Goal: Task Accomplishment & Management: Use online tool/utility

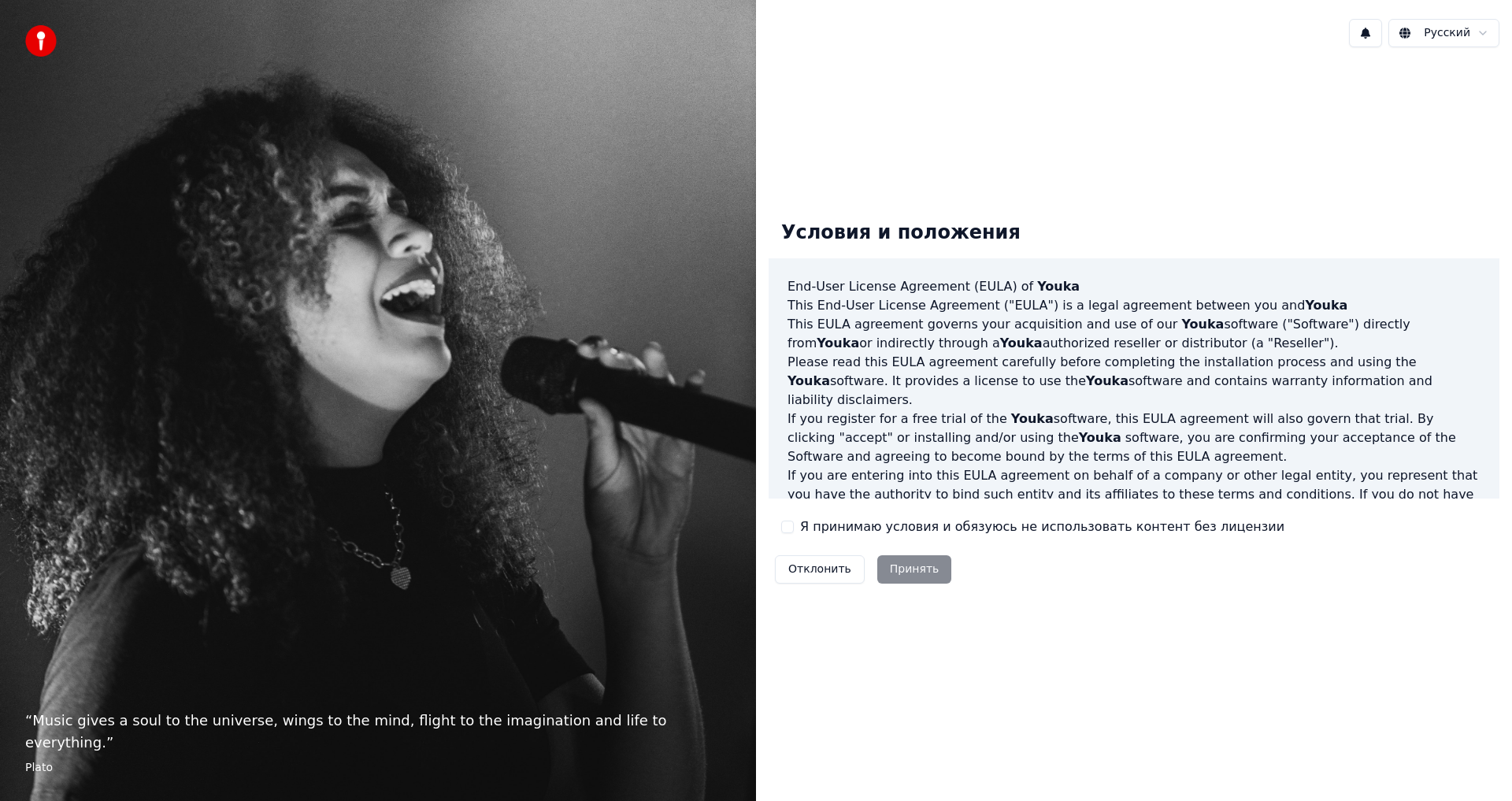
click at [793, 525] on button "Я принимаю условия и обязуюсь не использовать контент без лицензии" at bounding box center [787, 526] width 12 height 12
click at [926, 567] on button "Принять" at bounding box center [914, 570] width 75 height 28
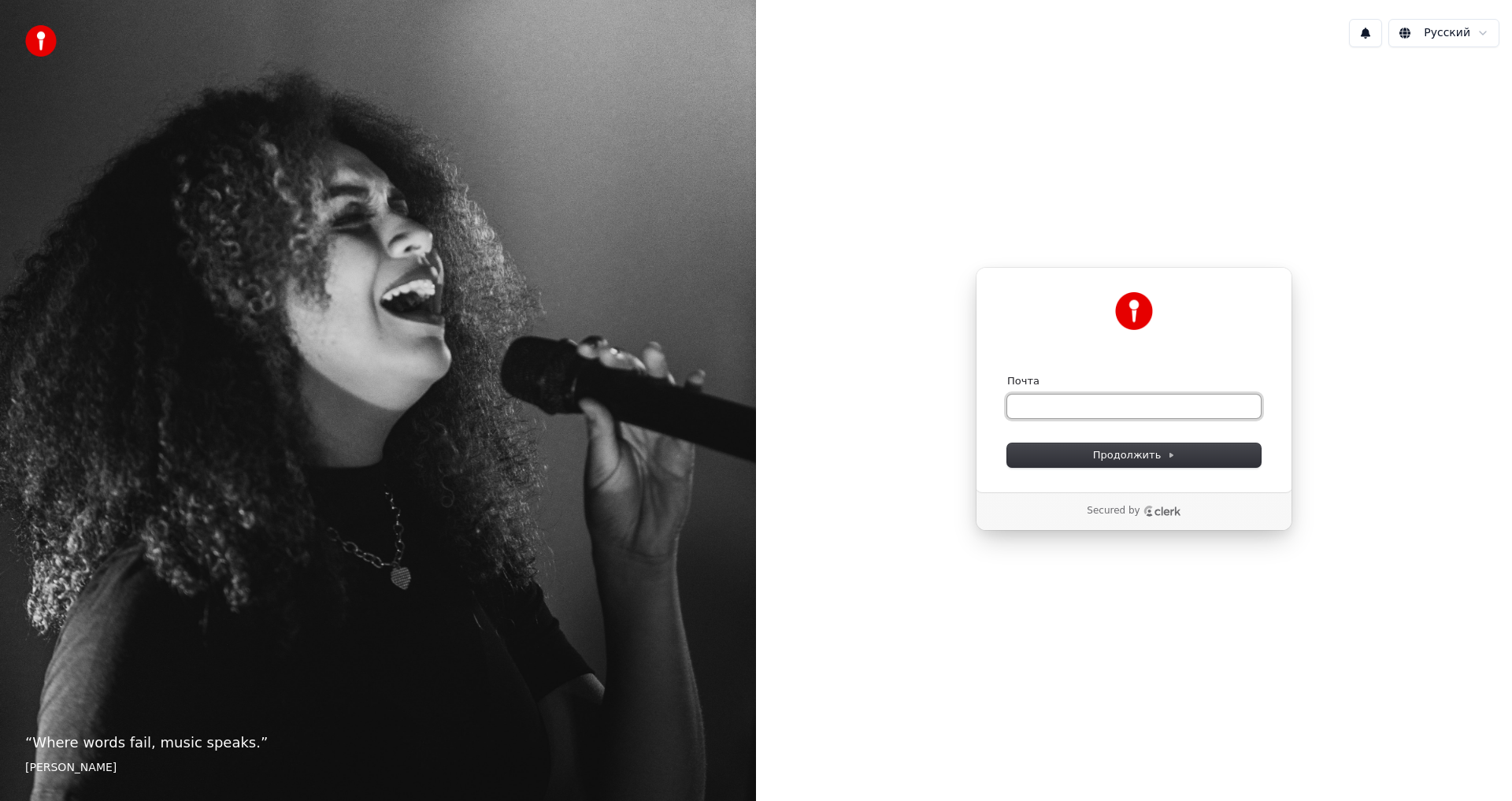
click at [1058, 408] on input "Почта" at bounding box center [1134, 406] width 254 height 24
type input "*"
click at [1007, 374] on button "submit" at bounding box center [1007, 374] width 0 height 0
type input "**********"
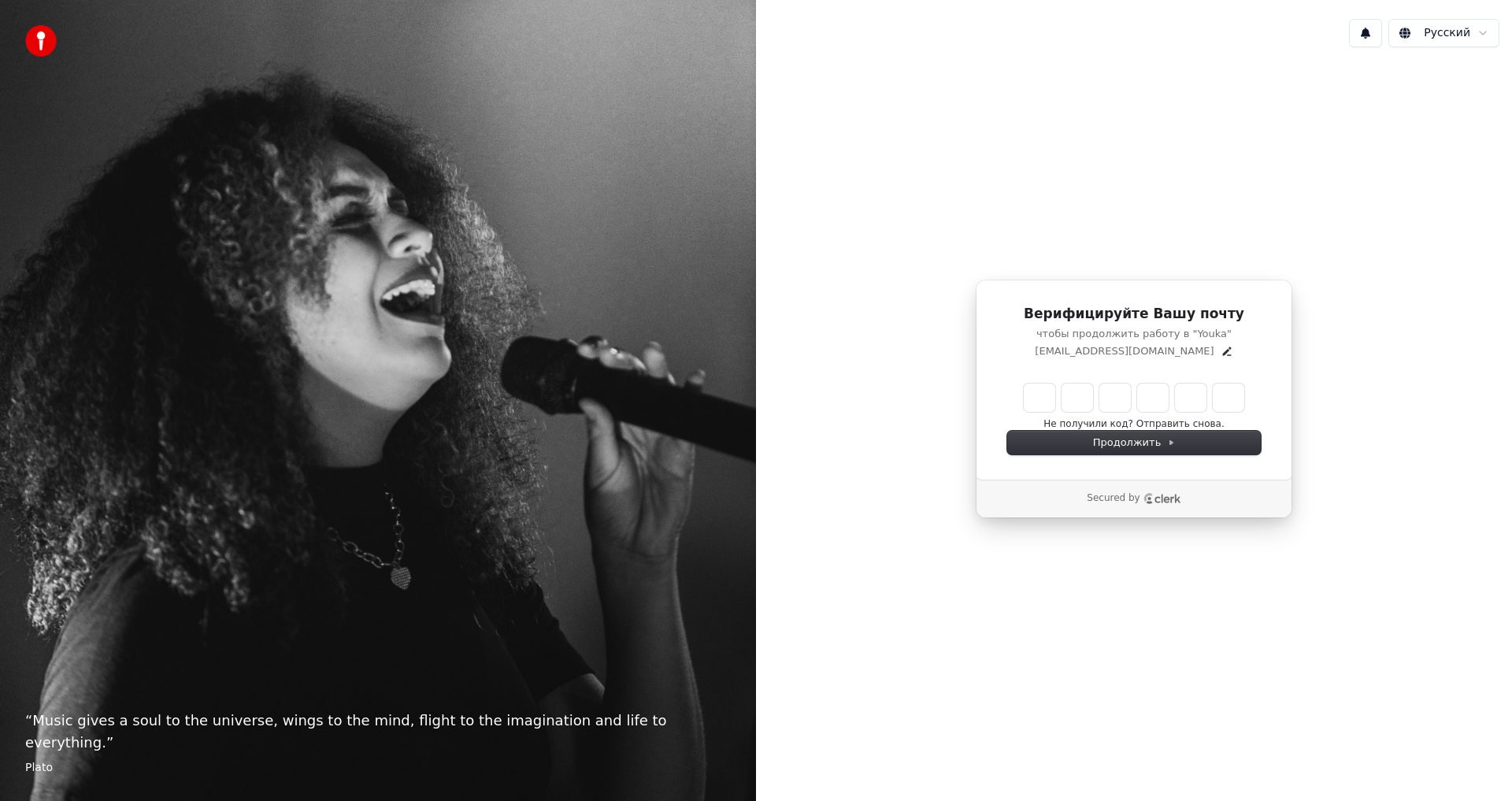
click at [1032, 399] on input "Enter verification code" at bounding box center [1134, 398] width 220 height 28
type input "******"
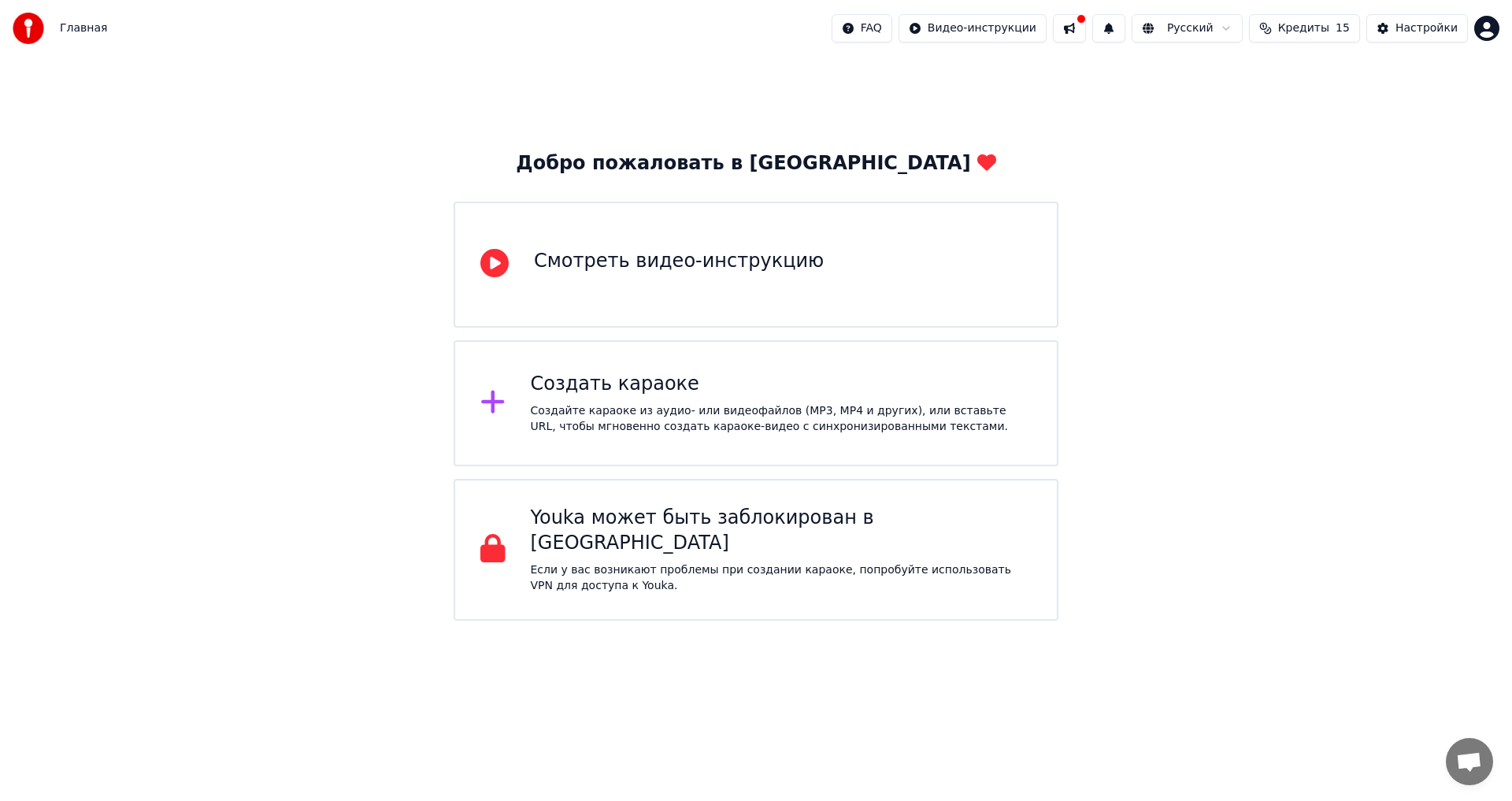
click at [853, 408] on div "Создайте караоке из аудио- или видеофайлов (MP3, MP4 и других), или вставьте UR…" at bounding box center [782, 419] width 502 height 32
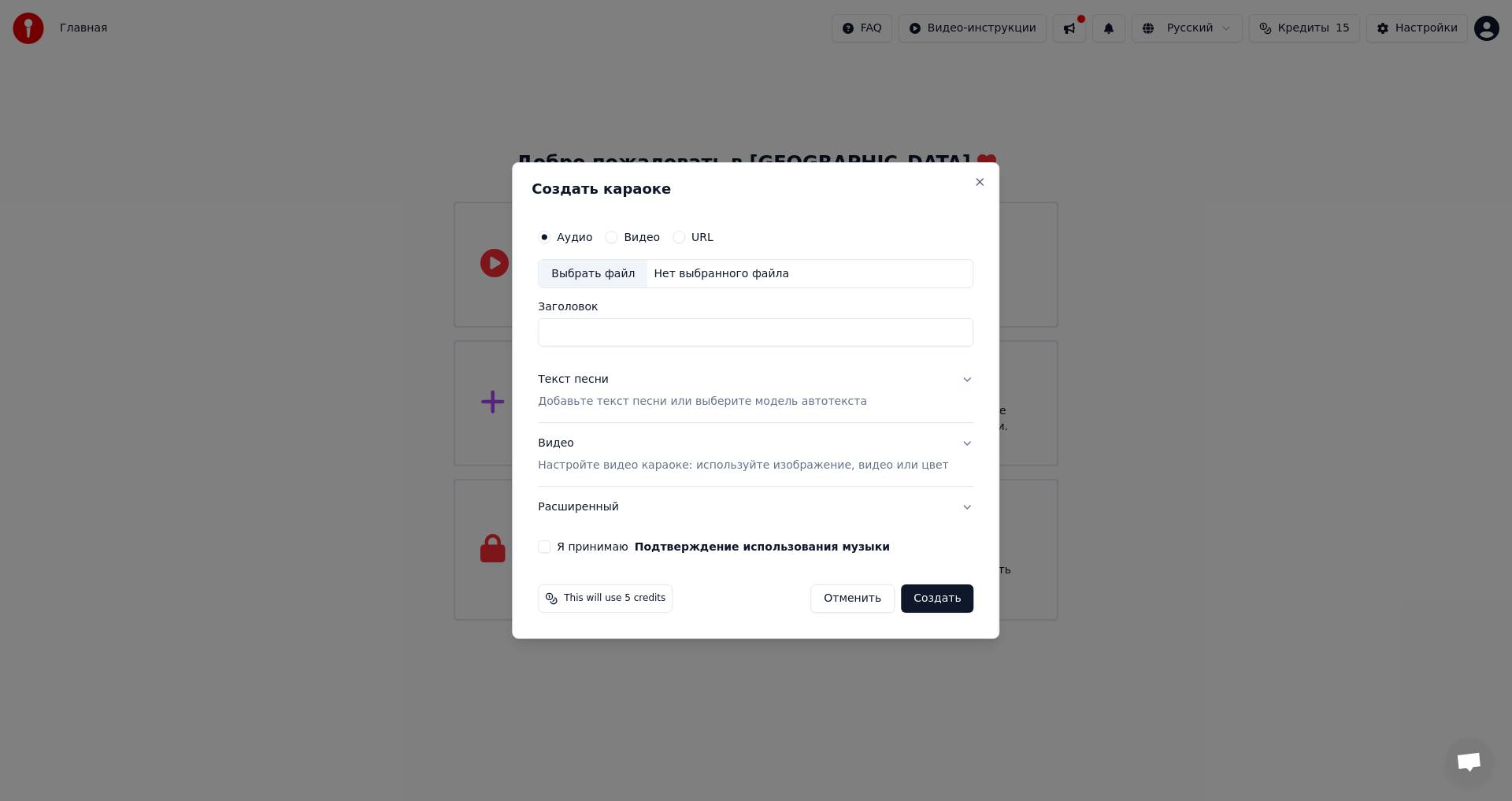
click at [616, 327] on input "Заголовок" at bounding box center [756, 333] width 436 height 28
click at [682, 407] on p "Добавьте текст песни или выберите модель автотекста" at bounding box center [703, 402] width 329 height 16
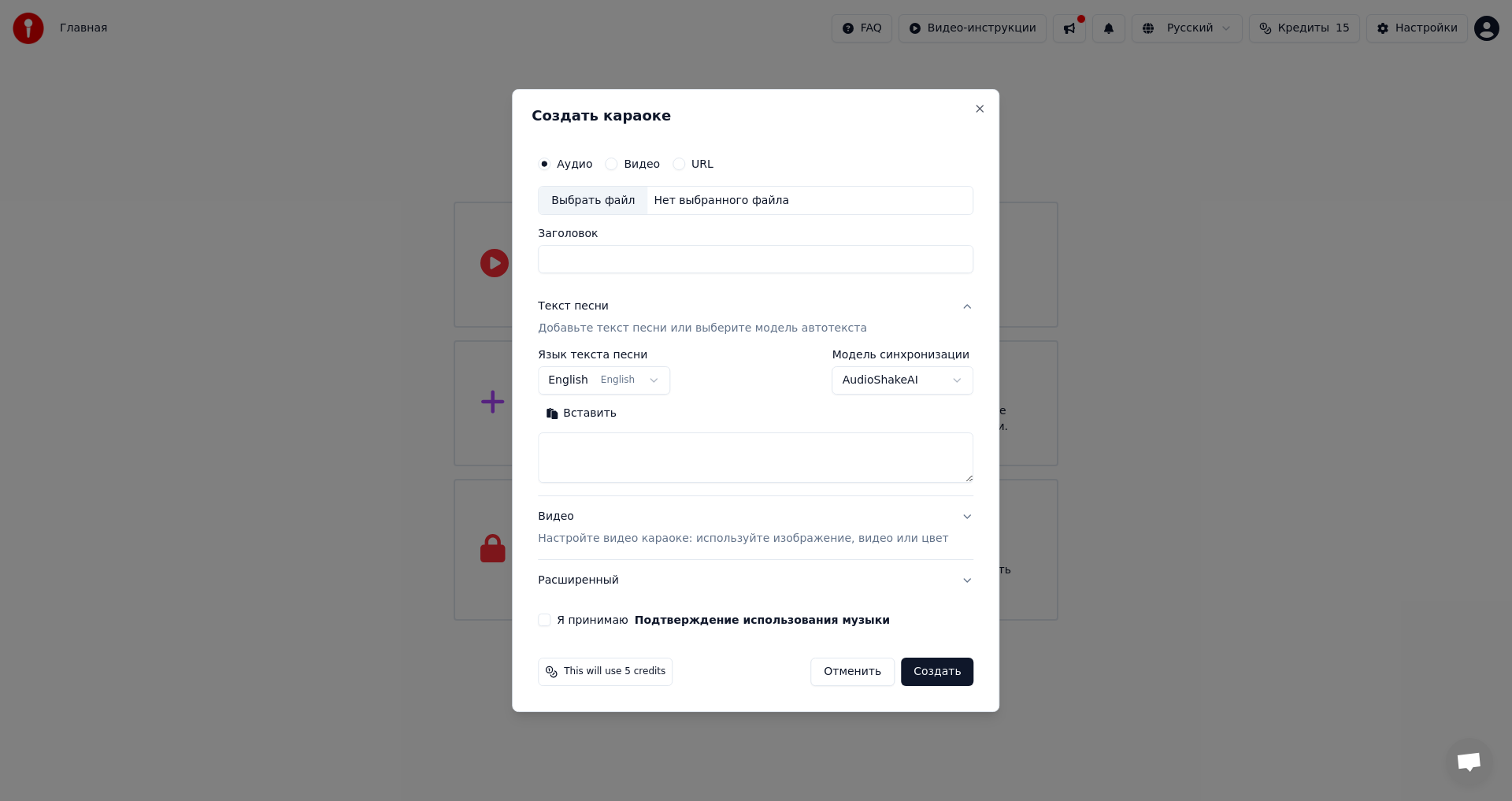
click at [660, 376] on button "English English" at bounding box center [604, 381] width 132 height 28
select select "**"
click at [663, 444] on textarea at bounding box center [756, 458] width 436 height 50
paste textarea "**********"
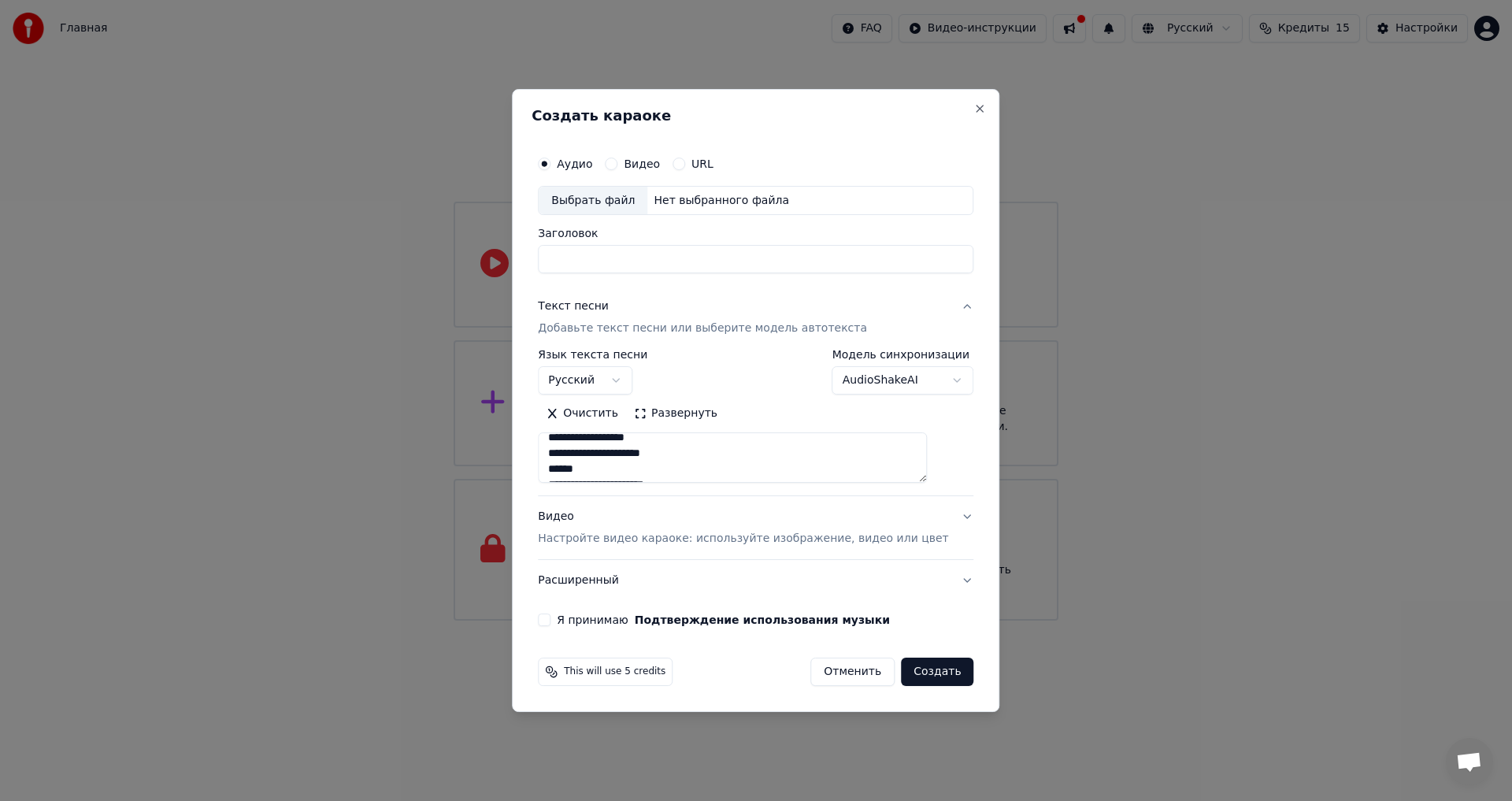
scroll to position [554, 0]
drag, startPoint x: 762, startPoint y: 477, endPoint x: 564, endPoint y: 449, distance: 200.0
click at [564, 449] on textarea at bounding box center [733, 458] width 389 height 50
click at [708, 474] on textarea at bounding box center [733, 458] width 389 height 50
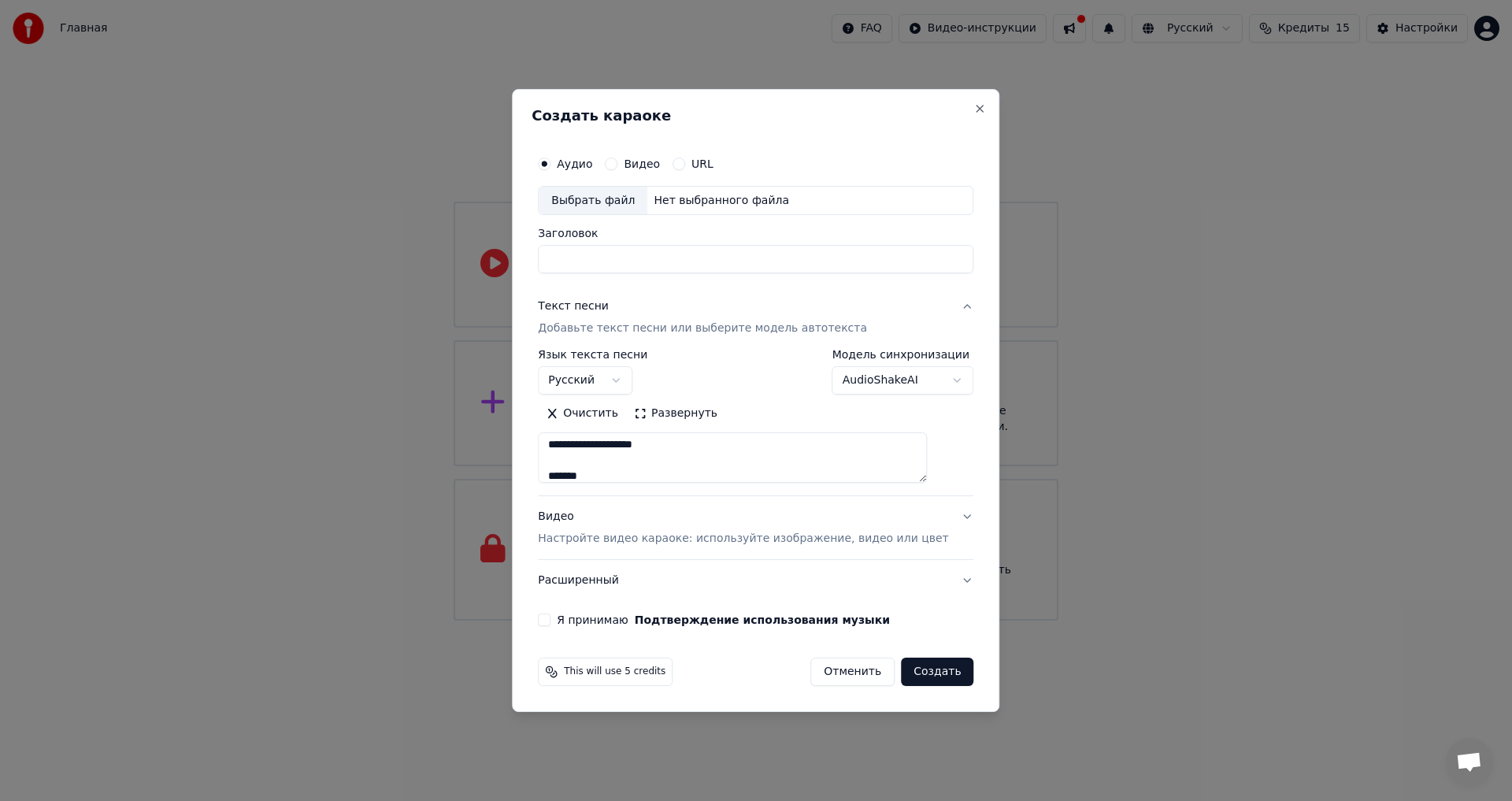
scroll to position [508, 0]
type textarea "**********"
click at [696, 171] on div "Аудио Видео URL" at bounding box center [756, 164] width 436 height 32
click at [685, 162] on button "URL" at bounding box center [679, 164] width 12 height 12
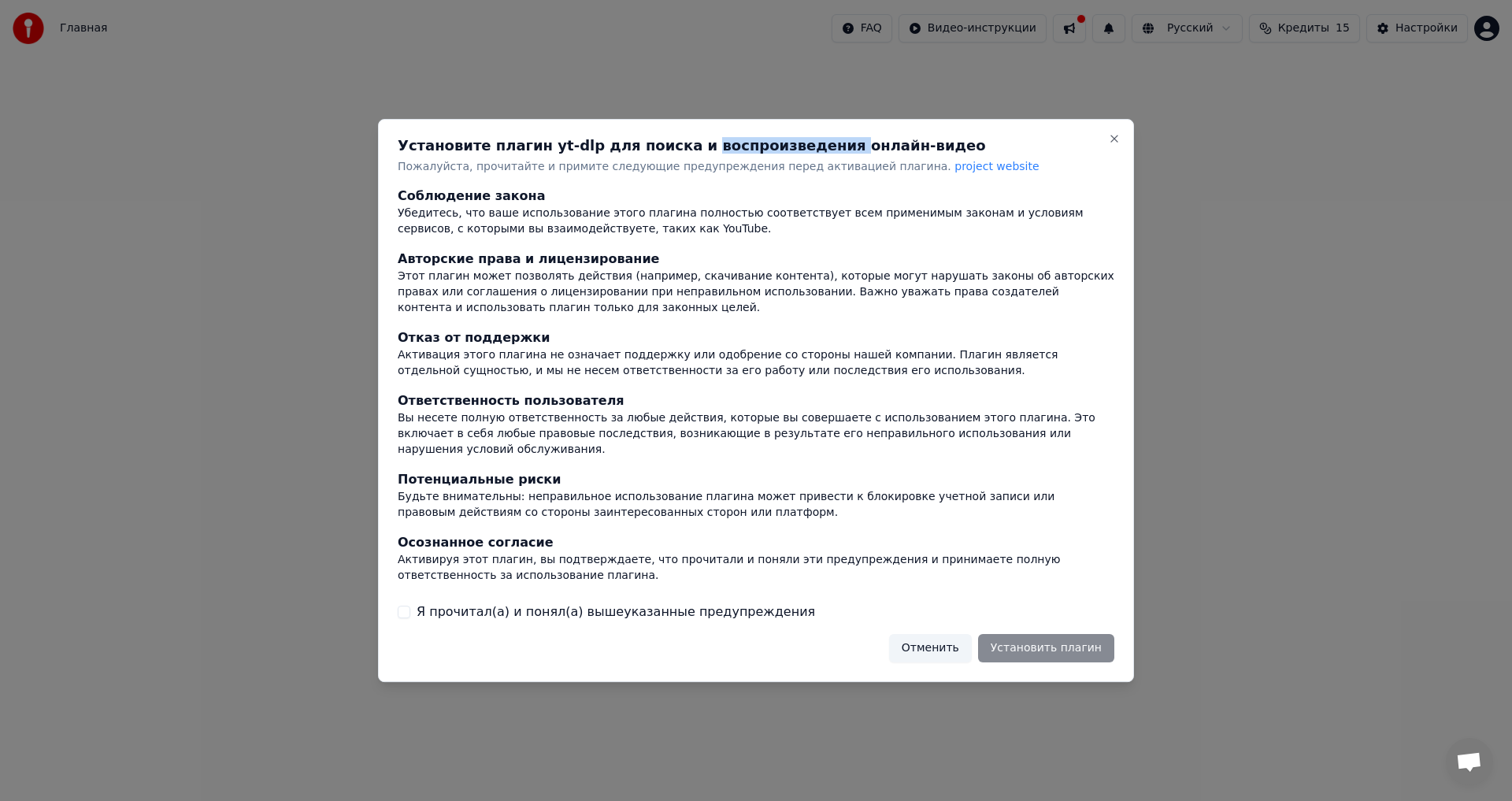
click at [696, 153] on h2 "Установите плагин yt-dlp для поиска и воспроизведения онлайн-видео" at bounding box center [756, 145] width 717 height 14
click at [551, 186] on div "Установите плагин yt-dlp для поиска и воспроизведения онлайн-видео Пожалуйста, …" at bounding box center [756, 400] width 756 height 563
click at [466, 602] on label "Я прочитал(а) и понял(а) вышеуказанные предупреждения" at bounding box center [616, 611] width 399 height 18
click at [410, 606] on button "Я прочитал(а) и понял(а) вышеуказанные предупреждения" at bounding box center [404, 612] width 12 height 12
click at [1051, 638] on button "Установить плагин" at bounding box center [1046, 648] width 136 height 28
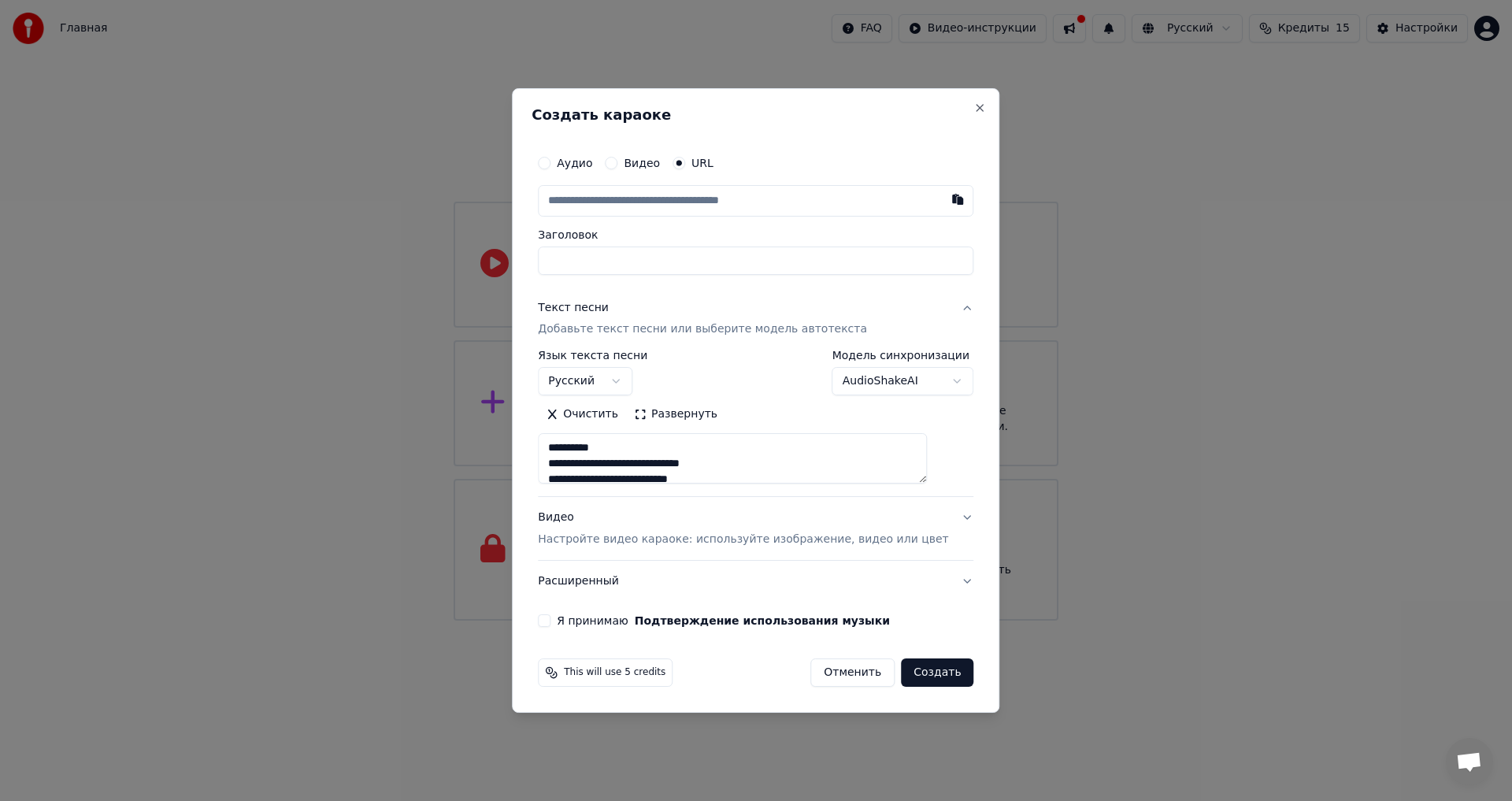
click at [648, 204] on input "text" at bounding box center [756, 201] width 436 height 32
paste input "**********"
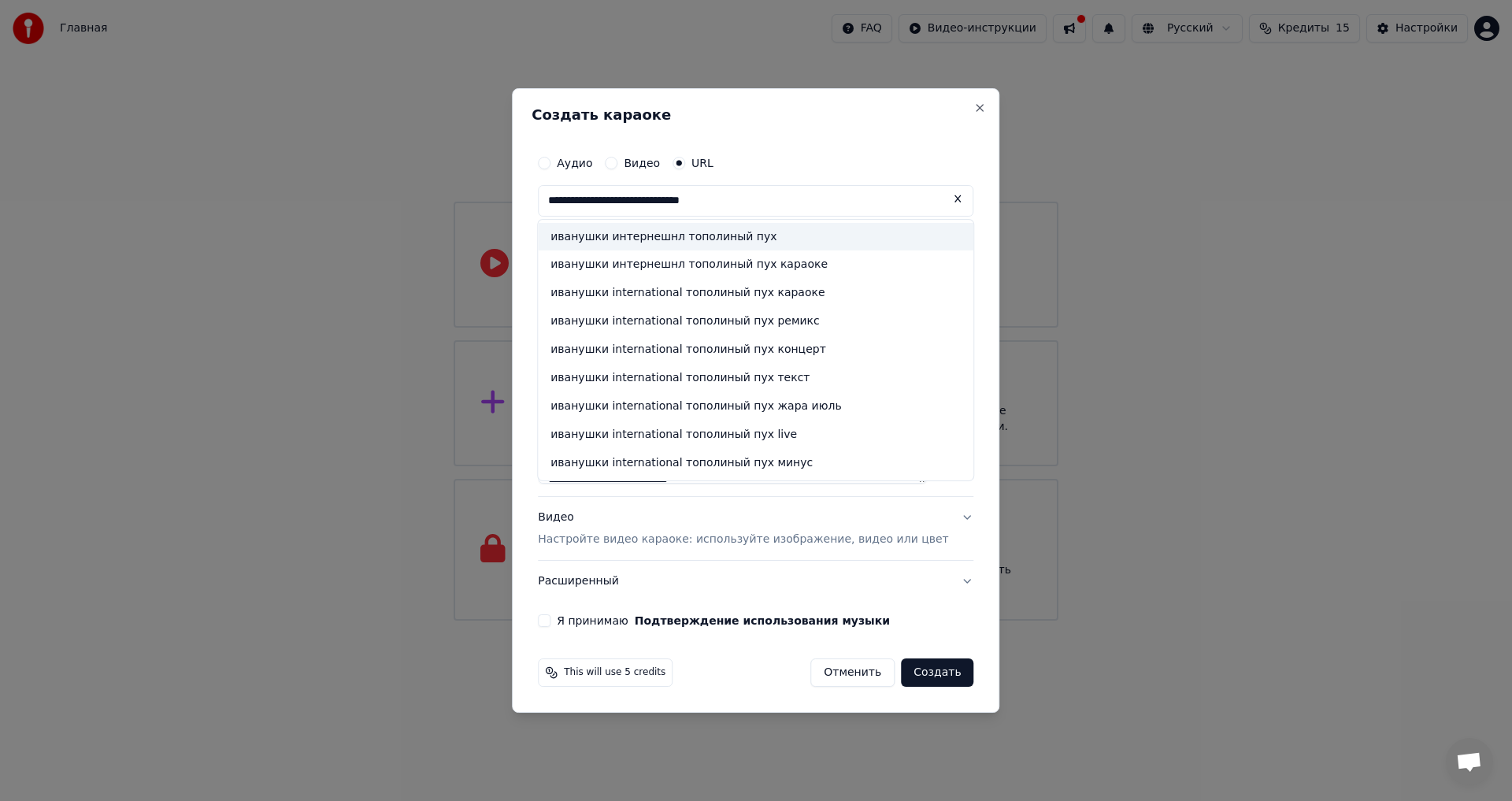
click at [710, 239] on div "иванушки интернешнл тополиный пух" at bounding box center [756, 237] width 436 height 28
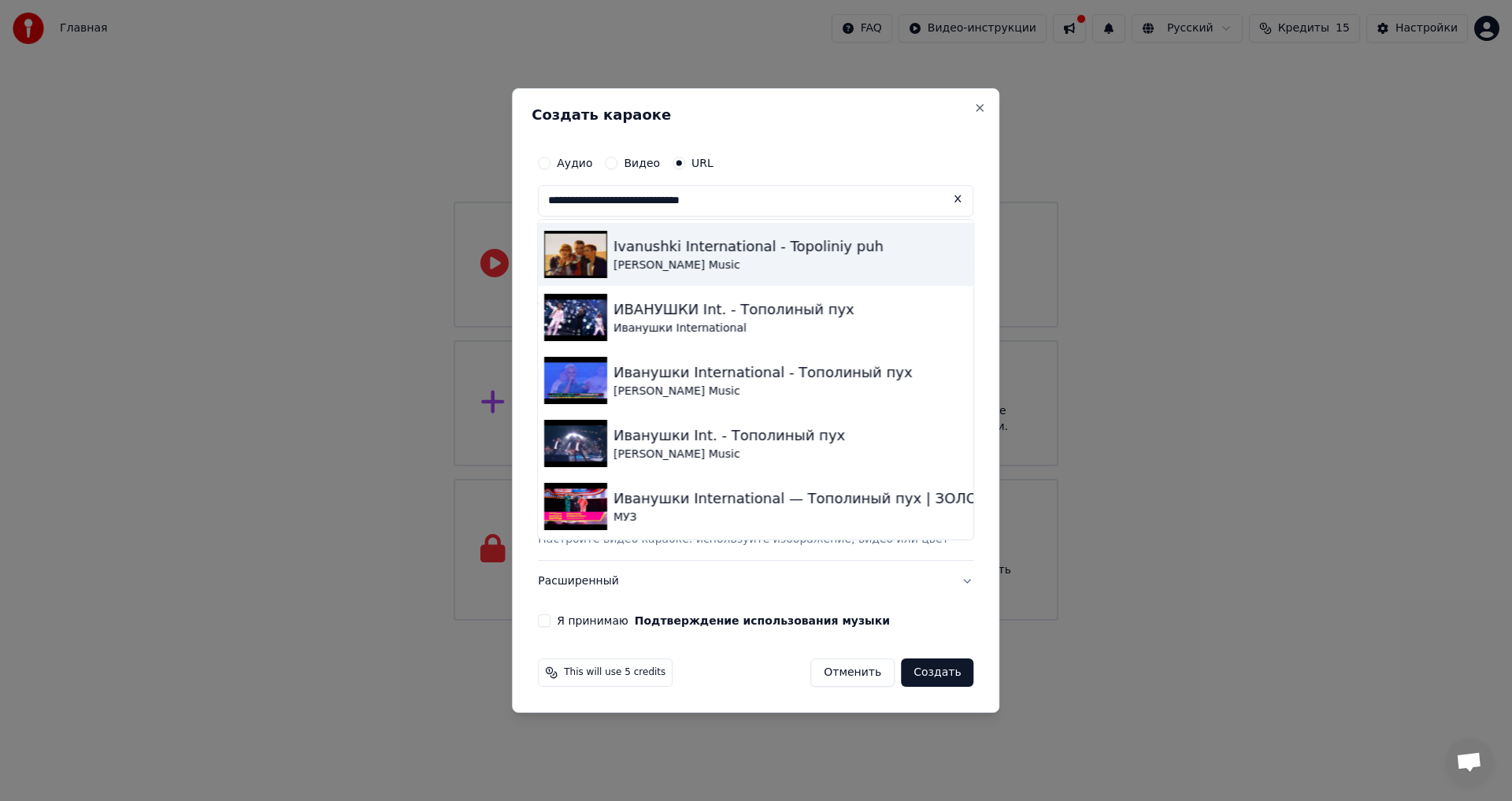
click at [697, 245] on div "Ivanushki International - Topoliniy puh" at bounding box center [749, 246] width 270 height 22
type input "**********"
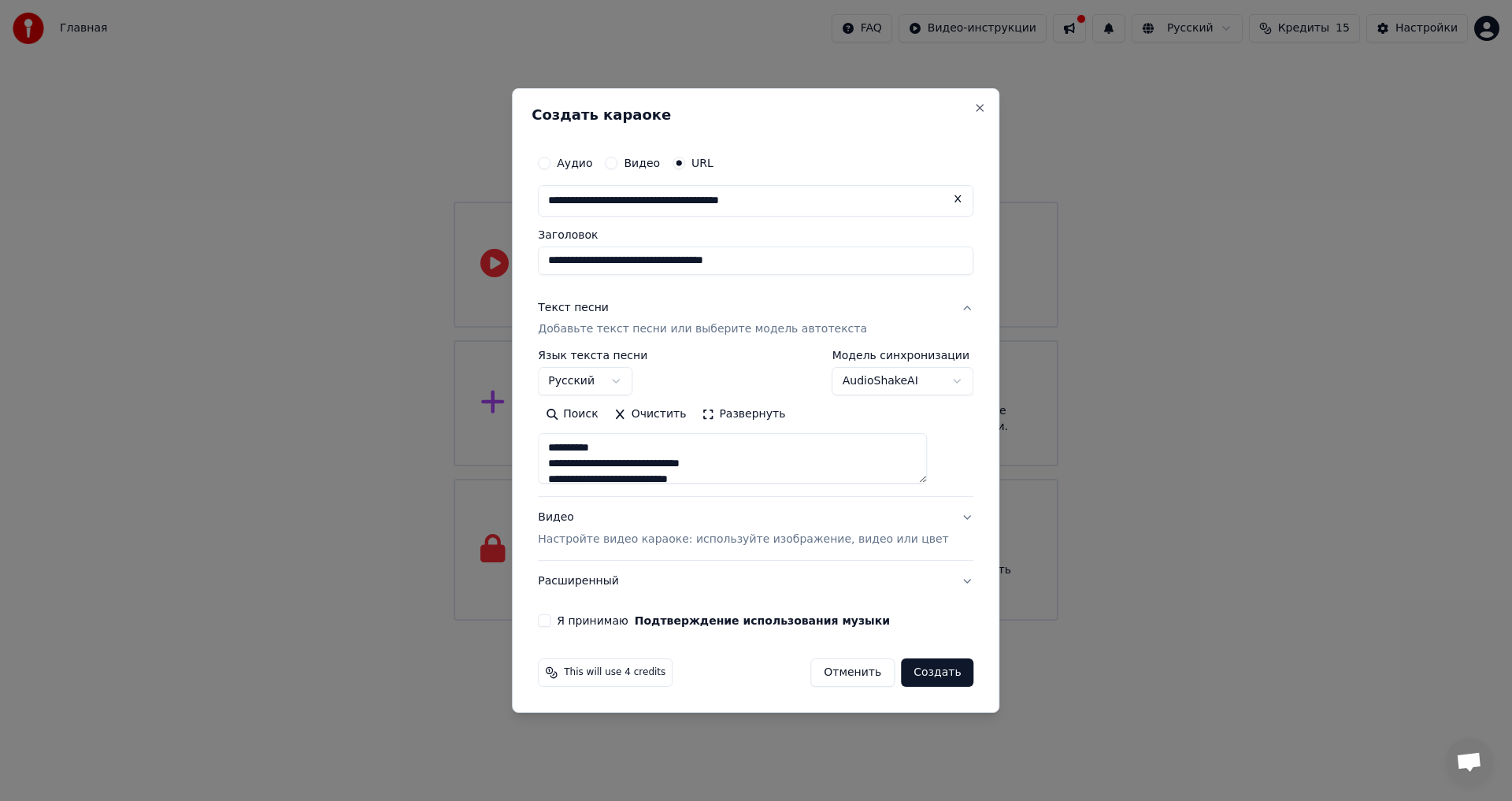
click at [671, 466] on textarea at bounding box center [733, 459] width 389 height 50
type textarea "**********"
click at [665, 542] on p "Настройте видео караоке: используйте изображение, видео или цвет" at bounding box center [743, 540] width 410 height 16
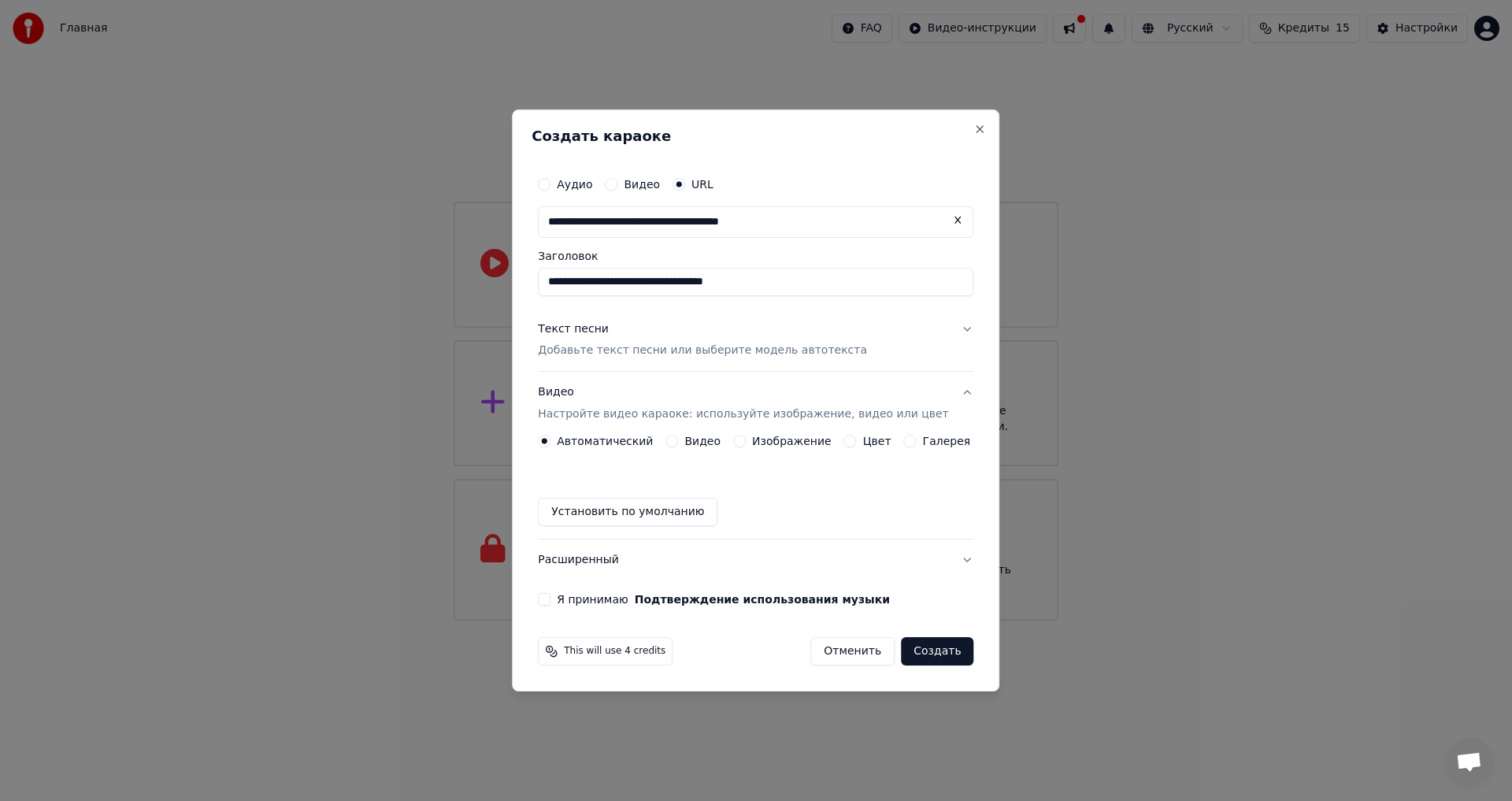
click at [693, 439] on label "Видео" at bounding box center [702, 441] width 36 height 11
click at [678, 439] on button "Видео" at bounding box center [672, 441] width 12 height 12
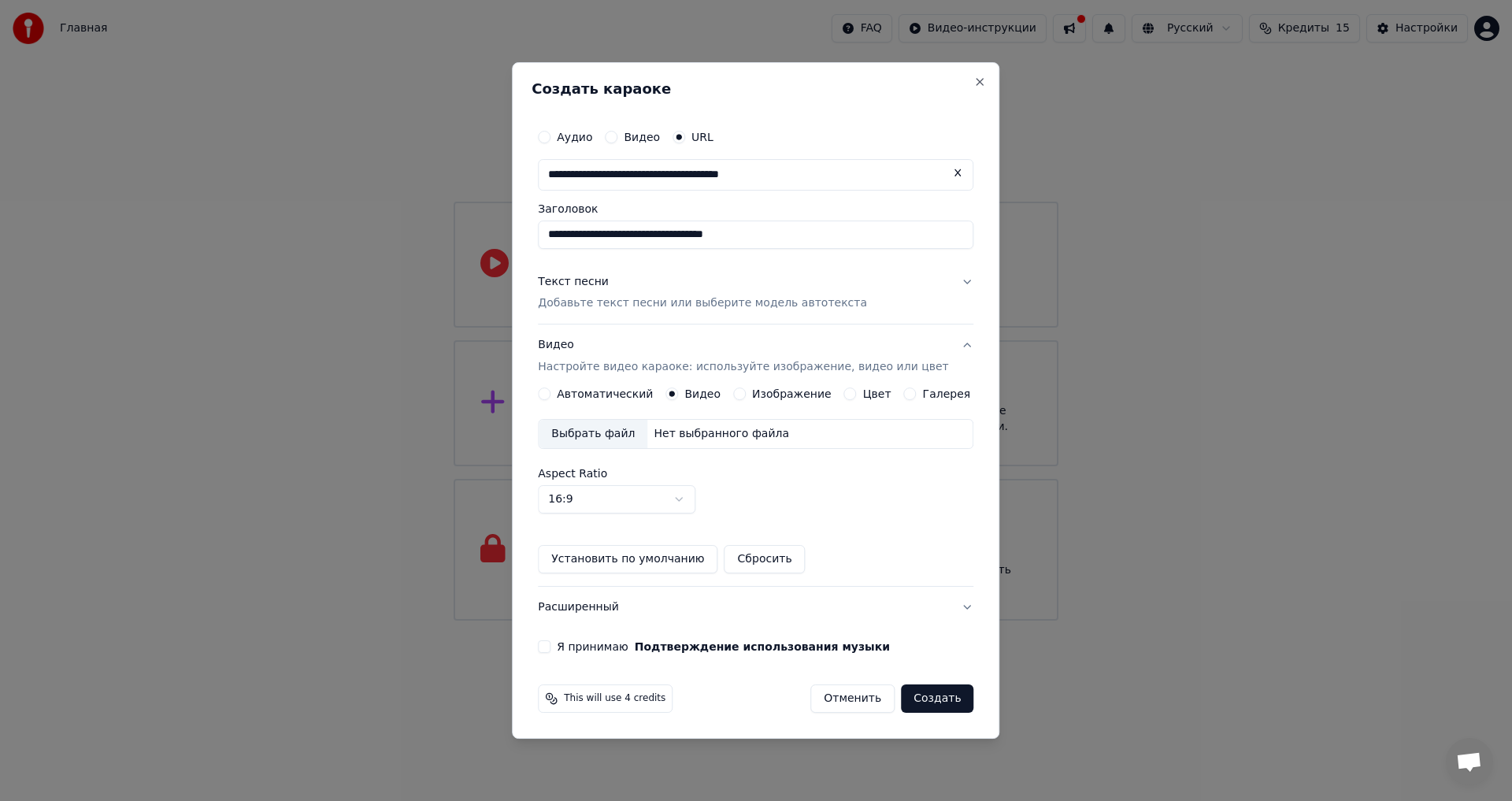
click at [682, 436] on div "Нет выбранного файла" at bounding box center [721, 434] width 148 height 16
click at [631, 393] on label "Автоматический" at bounding box center [604, 393] width 96 height 11
click at [550, 393] on button "Автоматический" at bounding box center [544, 393] width 12 height 12
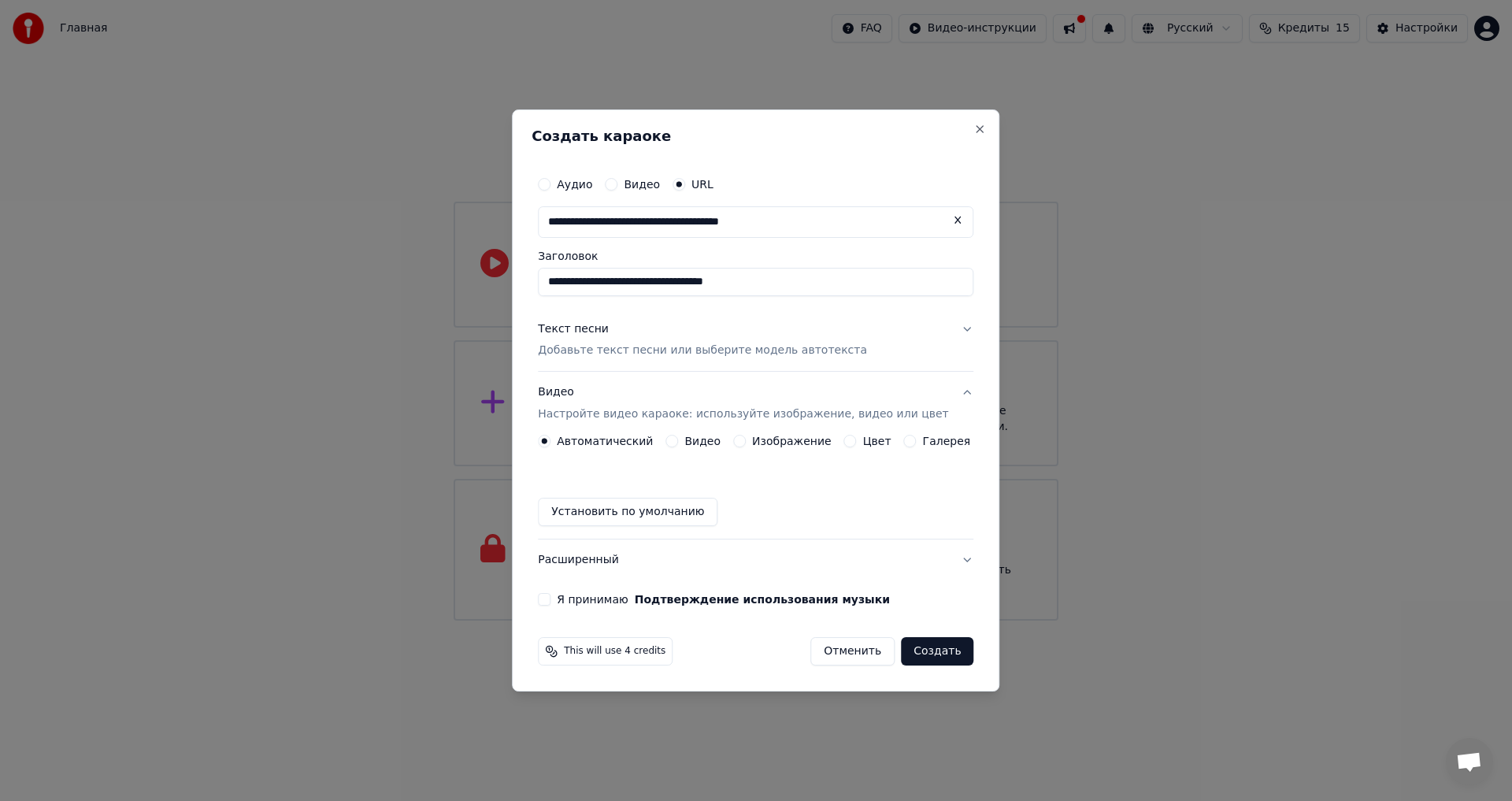
click at [578, 602] on label "Я принимаю Подтверждение использования музыки" at bounding box center [723, 599] width 333 height 11
click at [550, 602] on button "Я принимаю Подтверждение использования музыки" at bounding box center [544, 599] width 12 height 12
click at [928, 650] on button "Создать" at bounding box center [937, 651] width 72 height 28
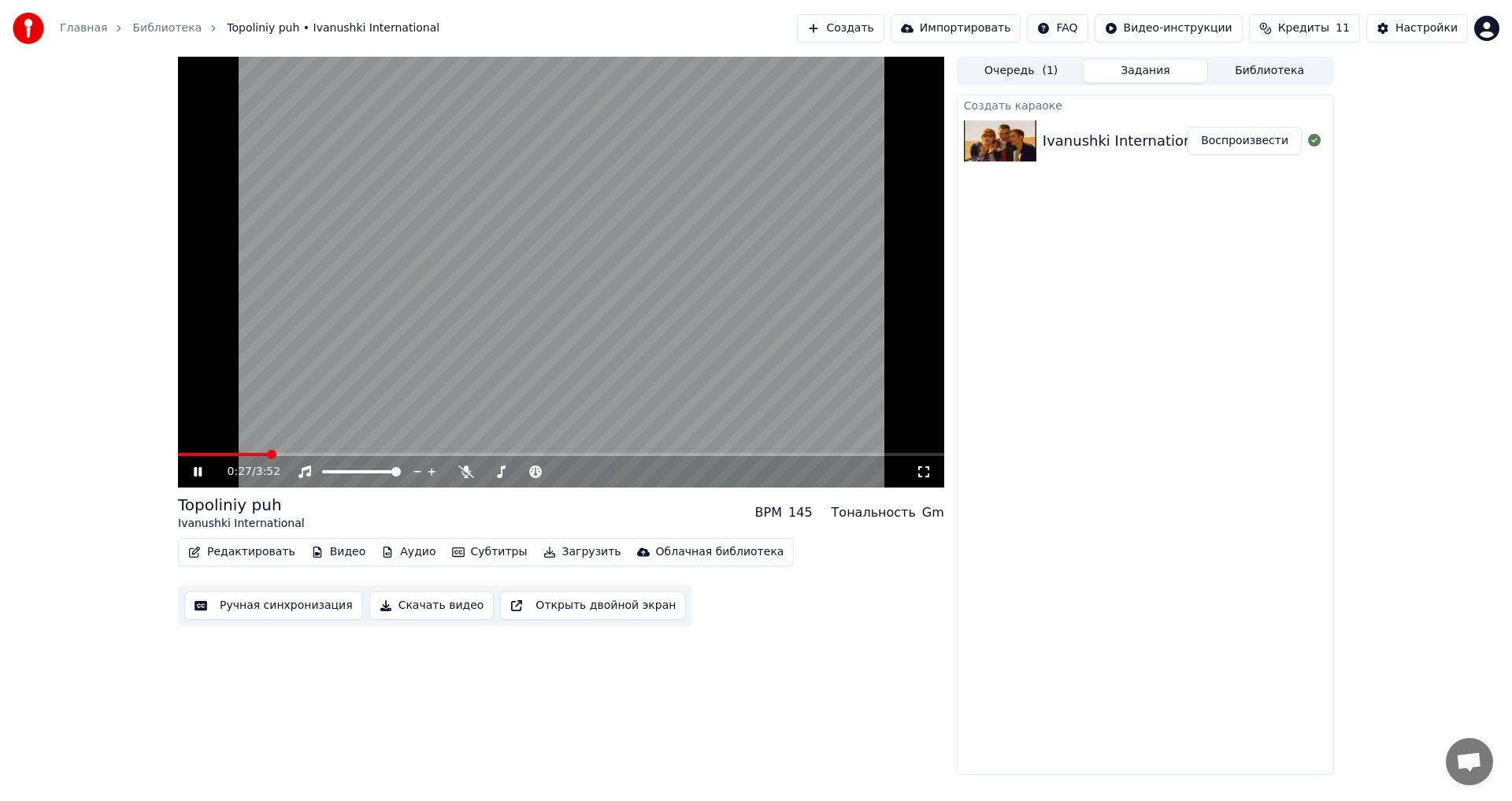
click at [194, 478] on icon at bounding box center [209, 472] width 37 height 12
click at [188, 453] on span at bounding box center [224, 454] width 92 height 4
click at [178, 457] on span at bounding box center [182, 454] width 10 height 10
click at [188, 468] on div "0:00 / 3:52" at bounding box center [561, 472] width 754 height 16
click at [197, 468] on icon at bounding box center [197, 471] width 10 height 11
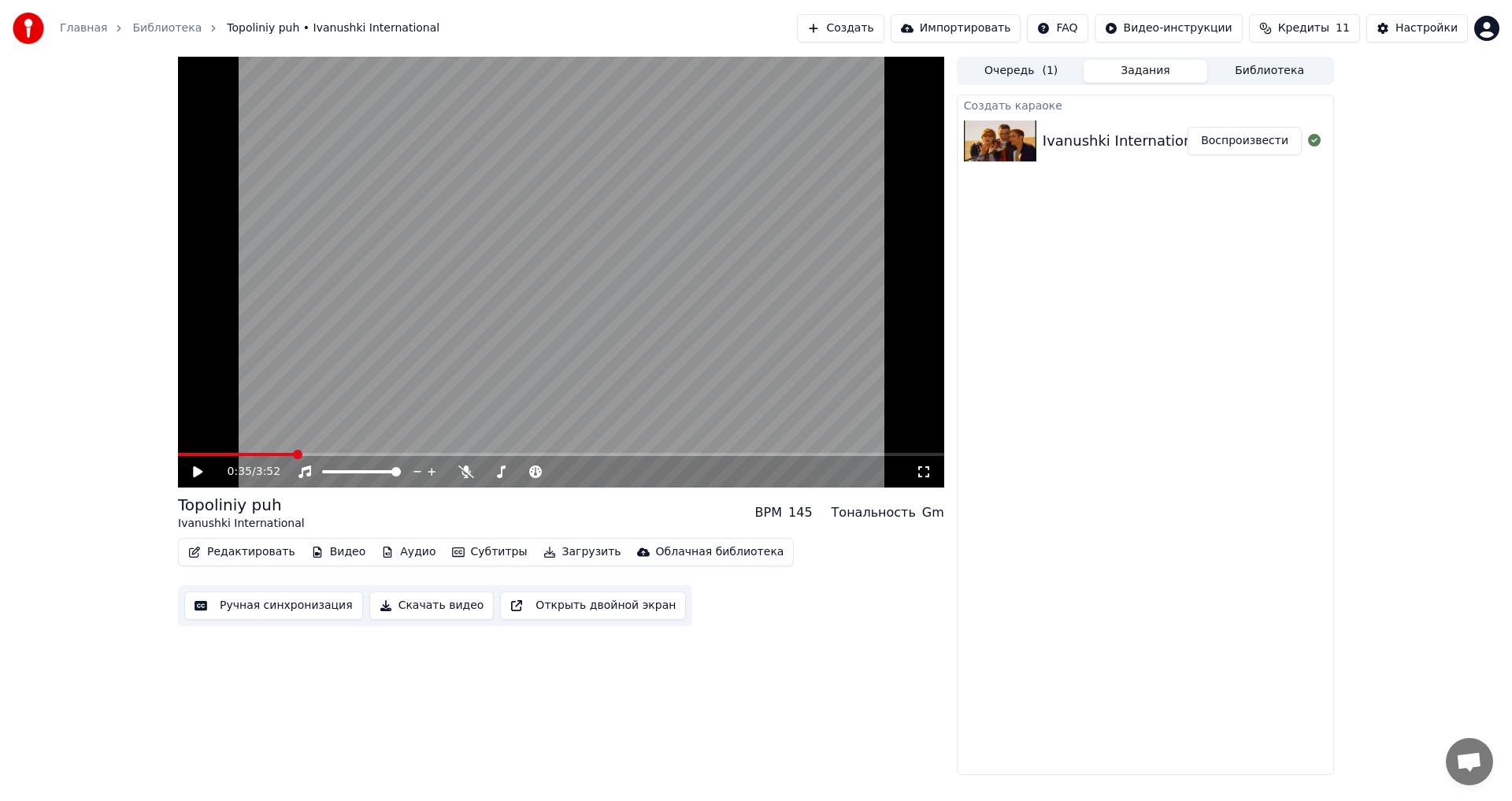
click at [410, 607] on button "Скачать видео" at bounding box center [431, 606] width 125 height 28
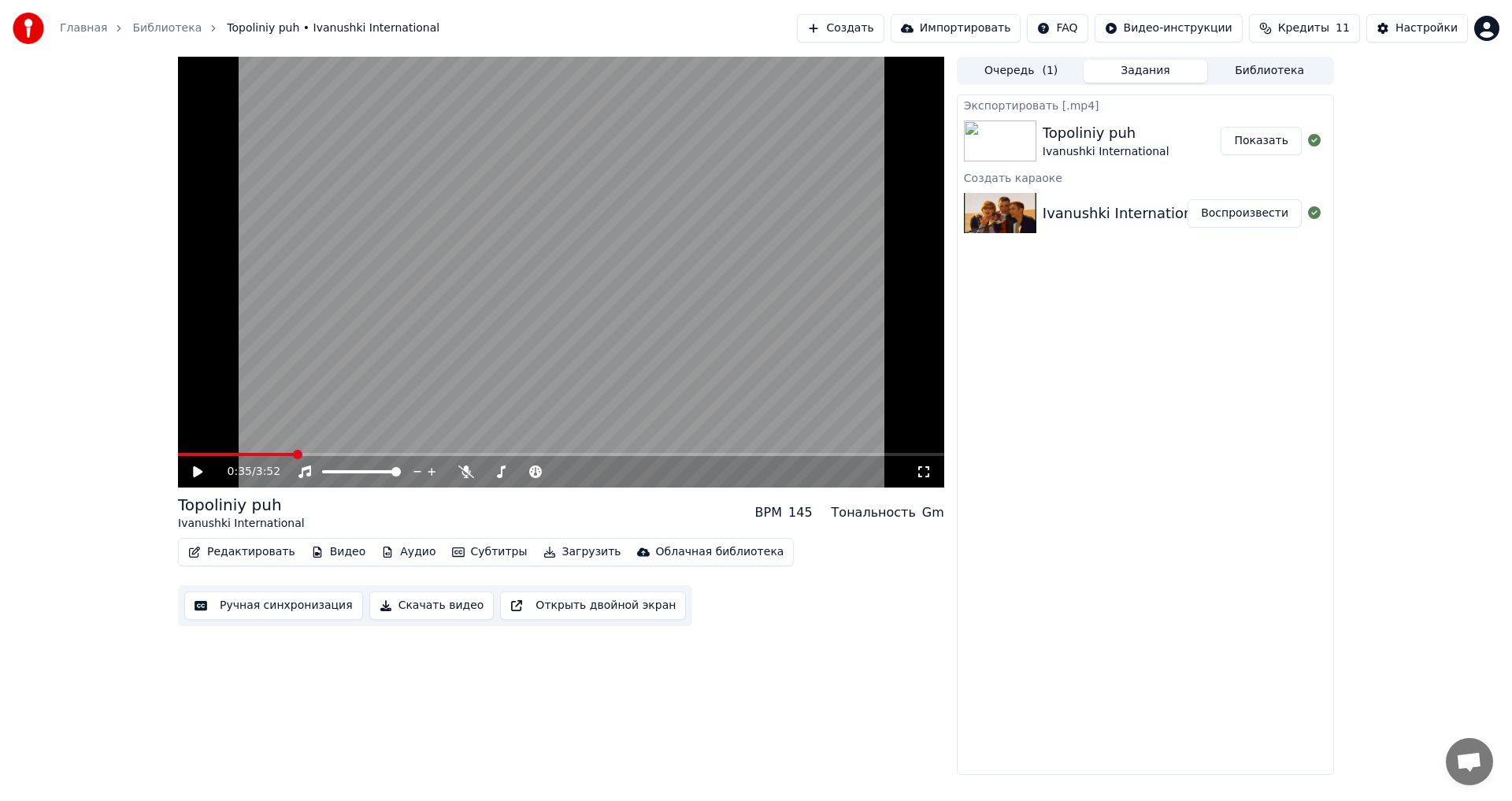
click at [1272, 138] on button "Показать" at bounding box center [1261, 141] width 81 height 28
